Goal: Task Accomplishment & Management: Use online tool/utility

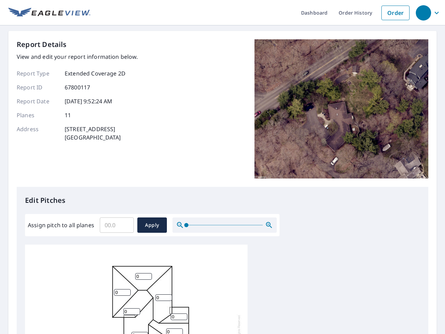
click at [223, 167] on div "Report Details View and edit your report information below. Report Type Extende…" at bounding box center [223, 112] width 412 height 147
click at [423, 13] on div "button" at bounding box center [423, 12] width 15 height 15
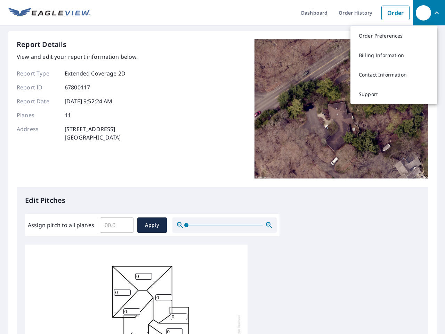
click at [117, 225] on input "Assign pitch to all planes" at bounding box center [117, 224] width 34 height 19
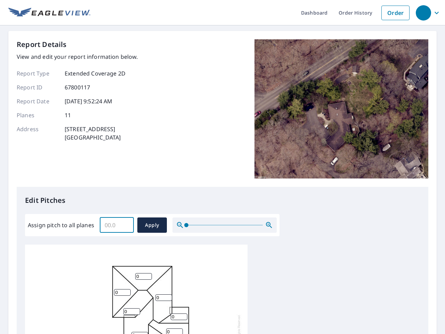
click at [152, 225] on span "Apply" at bounding box center [152, 225] width 18 height 9
click at [269, 225] on icon "button" at bounding box center [269, 225] width 8 height 8
